Goal: Check status: Check status

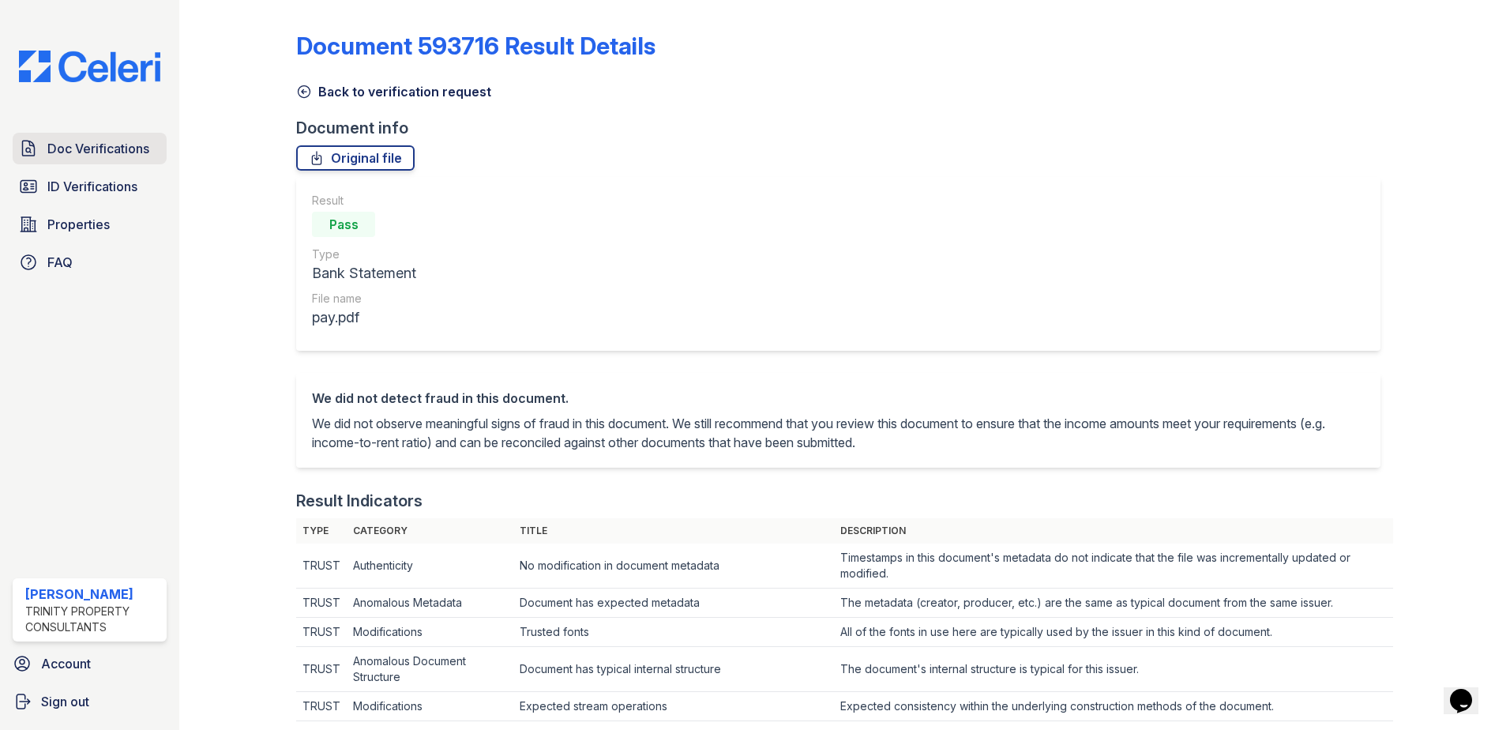
click at [111, 159] on link "Doc Verifications" at bounding box center [90, 149] width 154 height 32
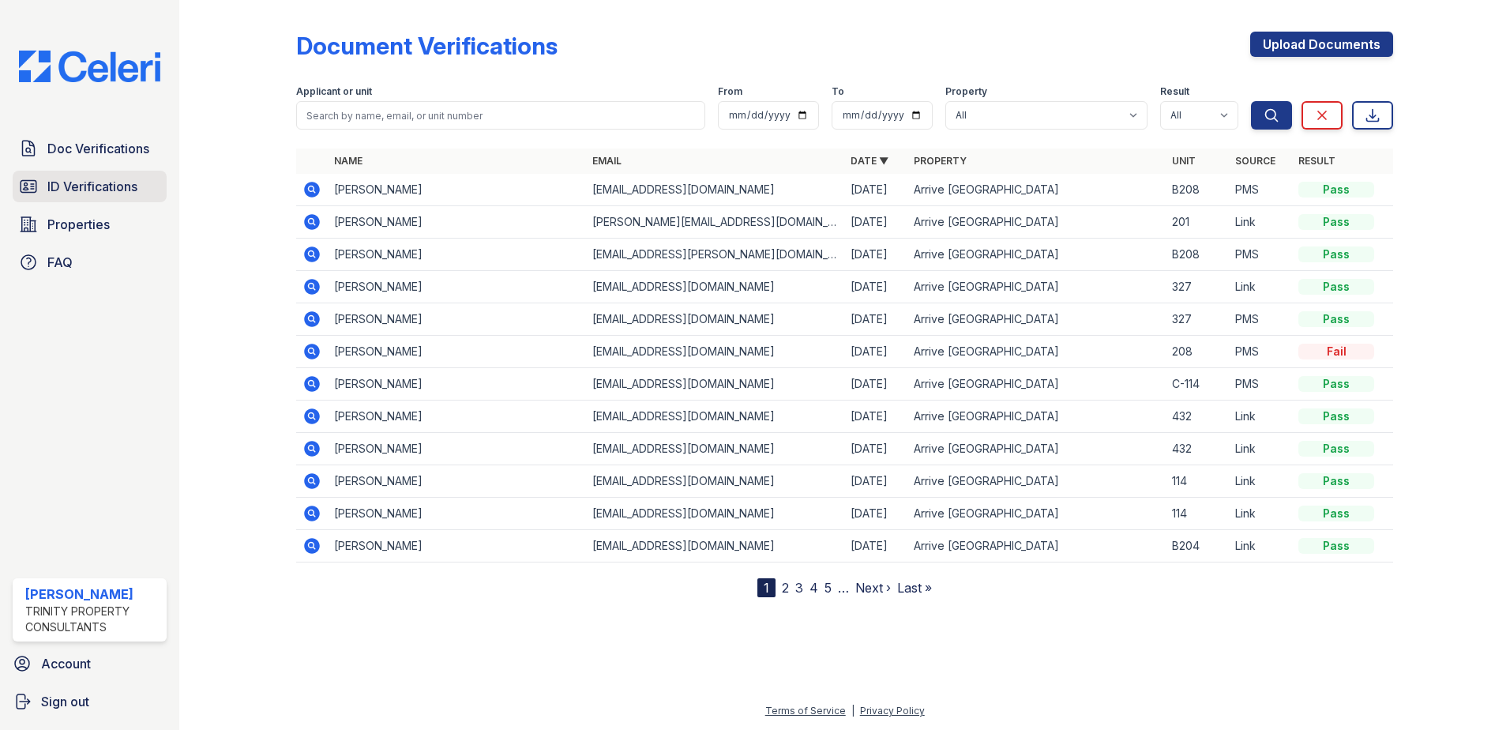
click at [83, 177] on span "ID Verifications" at bounding box center [92, 186] width 90 height 19
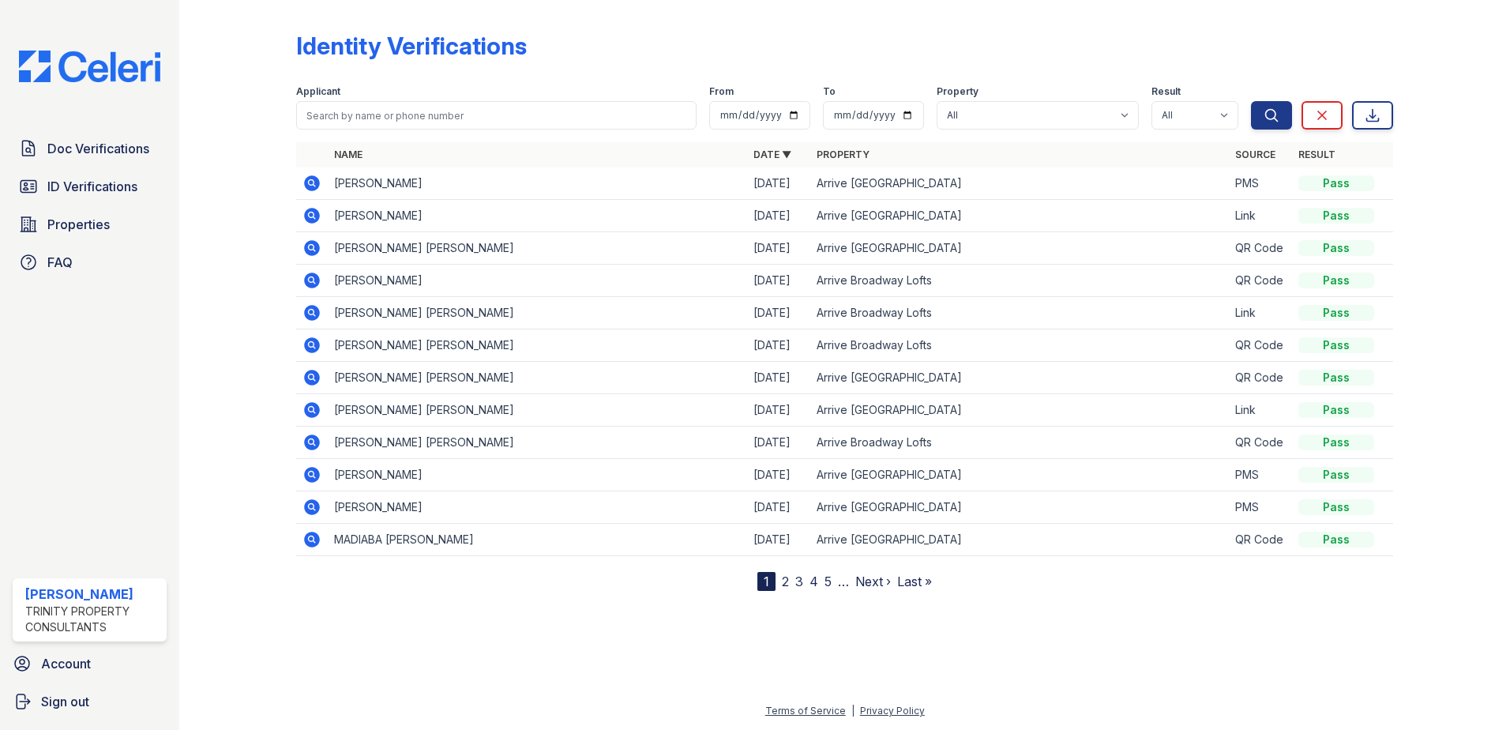
click at [310, 317] on icon at bounding box center [312, 313] width 16 height 16
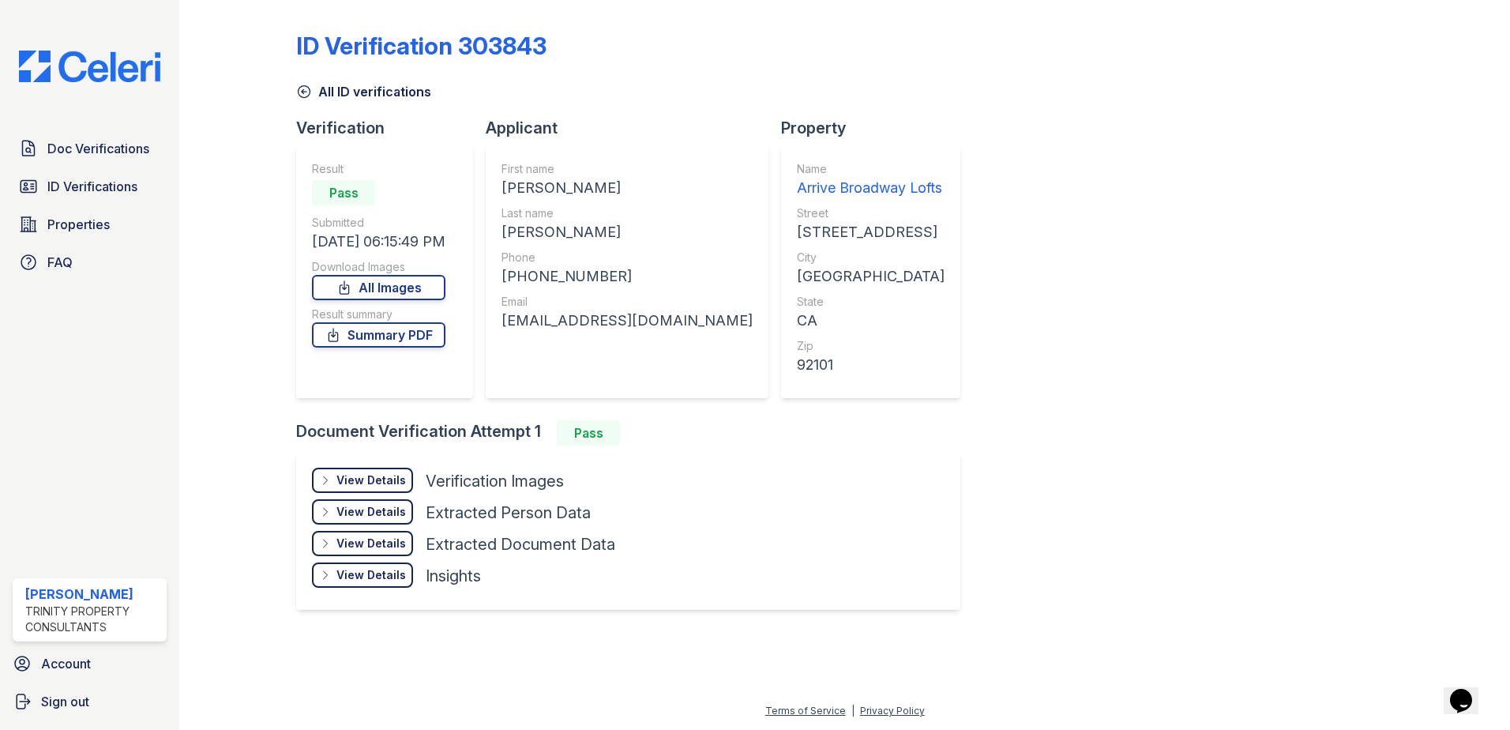
click at [369, 485] on div "View Details" at bounding box center [370, 480] width 69 height 16
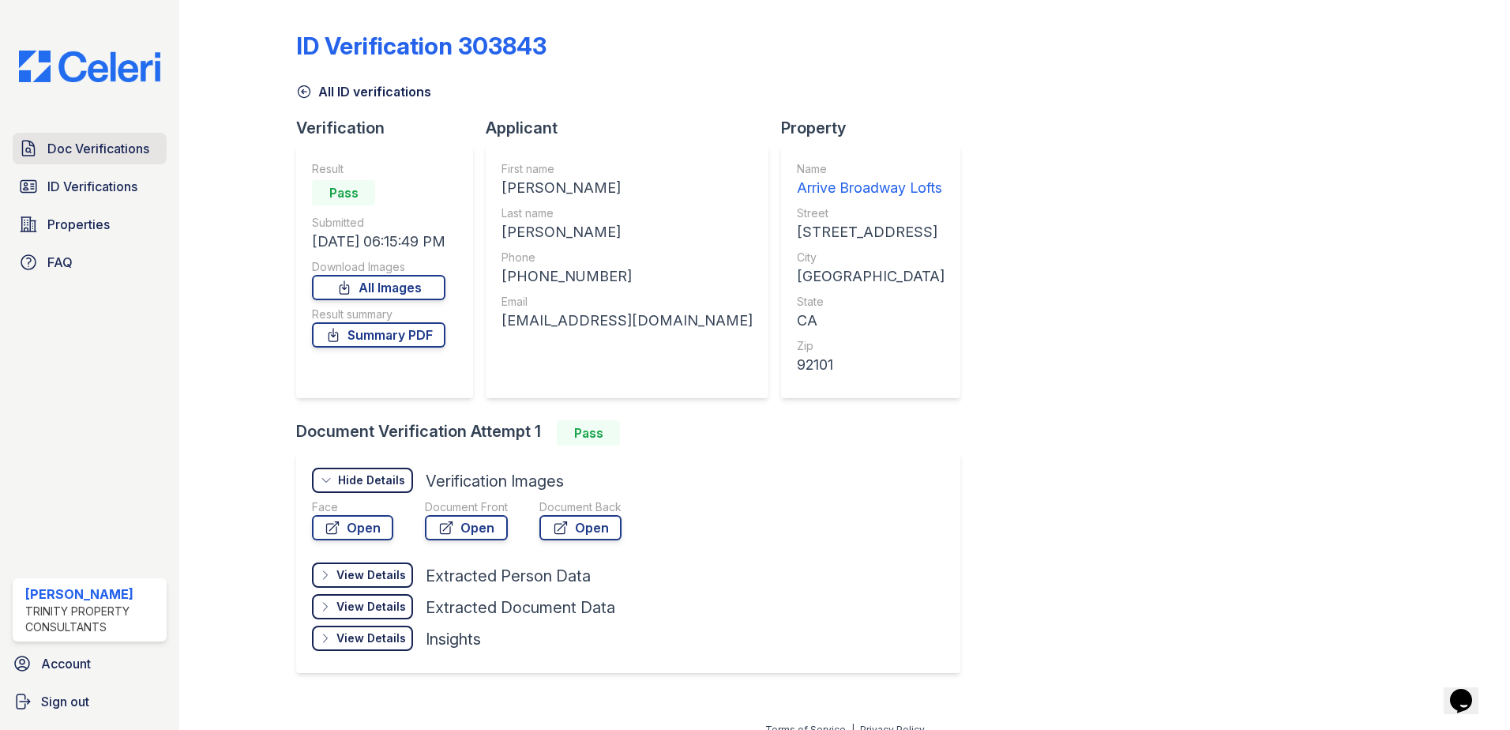
click at [76, 144] on span "Doc Verifications" at bounding box center [98, 148] width 102 height 19
